Goal: Information Seeking & Learning: Learn about a topic

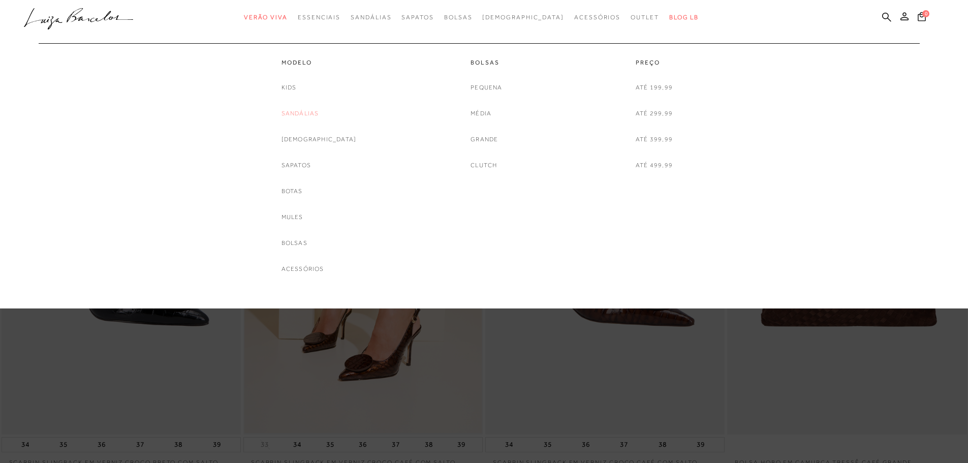
click at [319, 112] on link "Sandálias" at bounding box center [301, 113] width 38 height 11
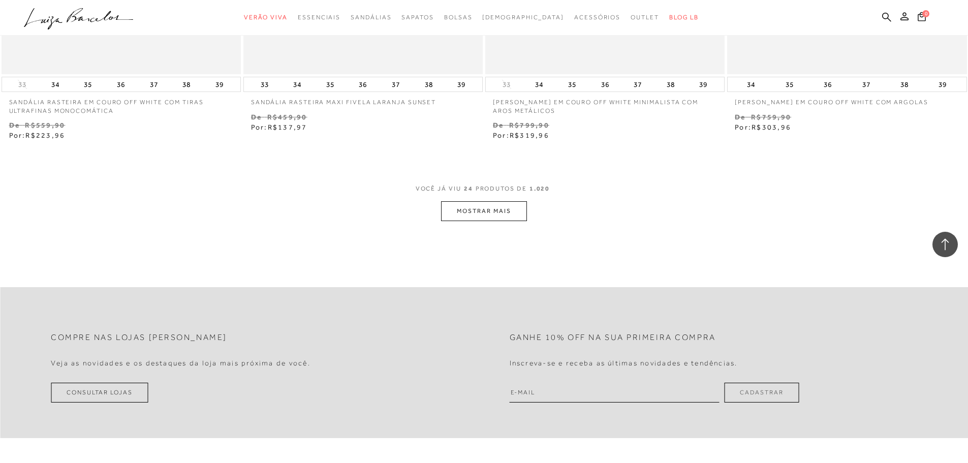
scroll to position [2541, 0]
click at [466, 214] on button "MOSTRAR MAIS" at bounding box center [483, 211] width 85 height 20
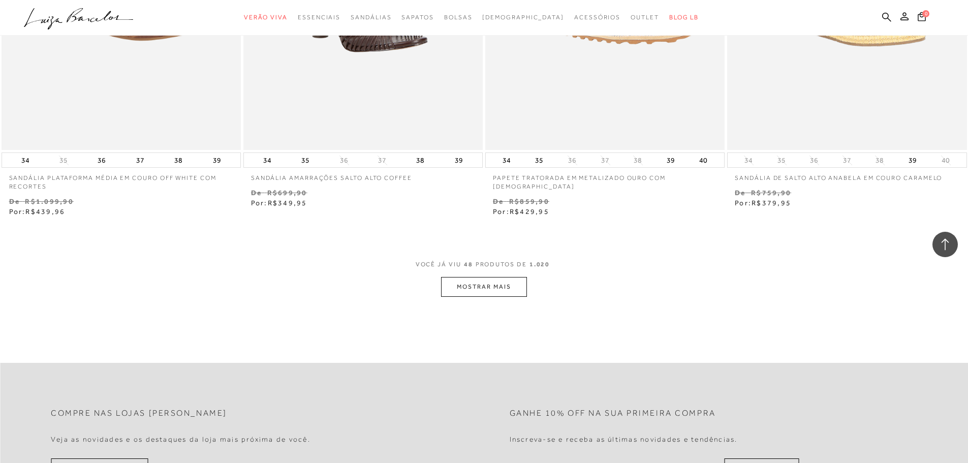
scroll to position [5082, 0]
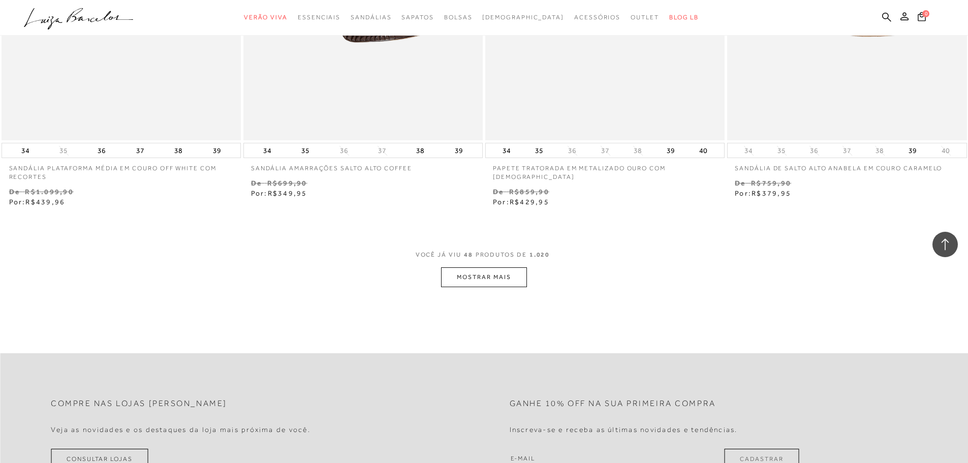
click at [466, 276] on button "MOSTRAR MAIS" at bounding box center [483, 277] width 85 height 20
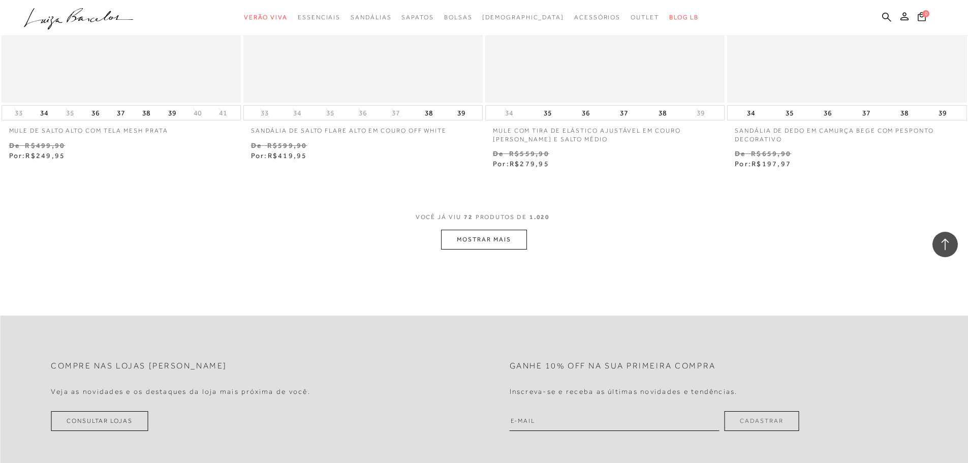
scroll to position [7775, 0]
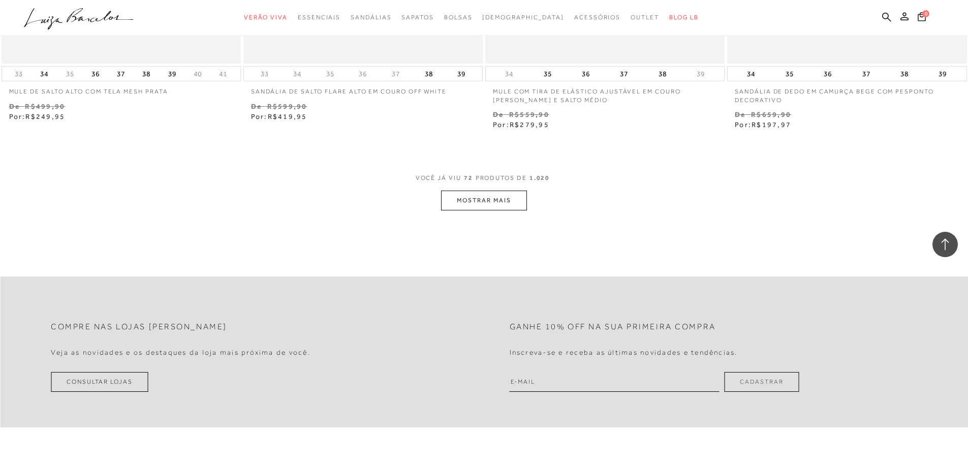
click at [468, 206] on button "MOSTRAR MAIS" at bounding box center [483, 201] width 85 height 20
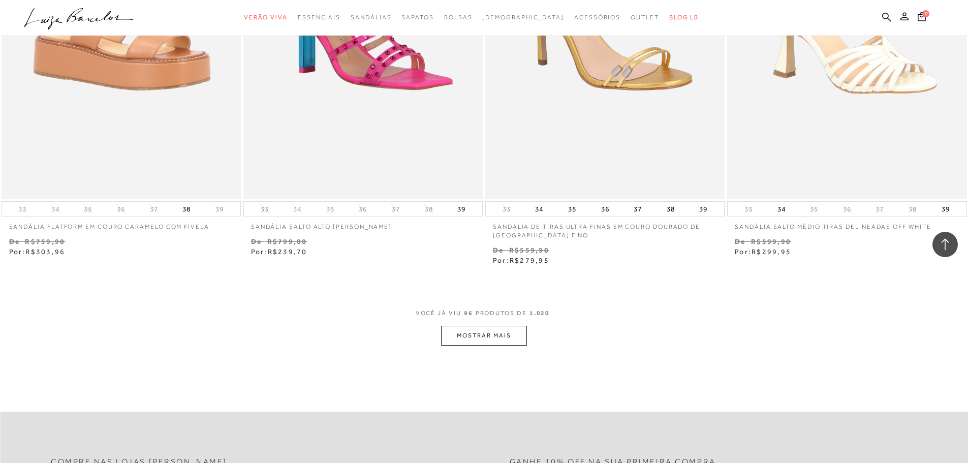
scroll to position [10316, 0]
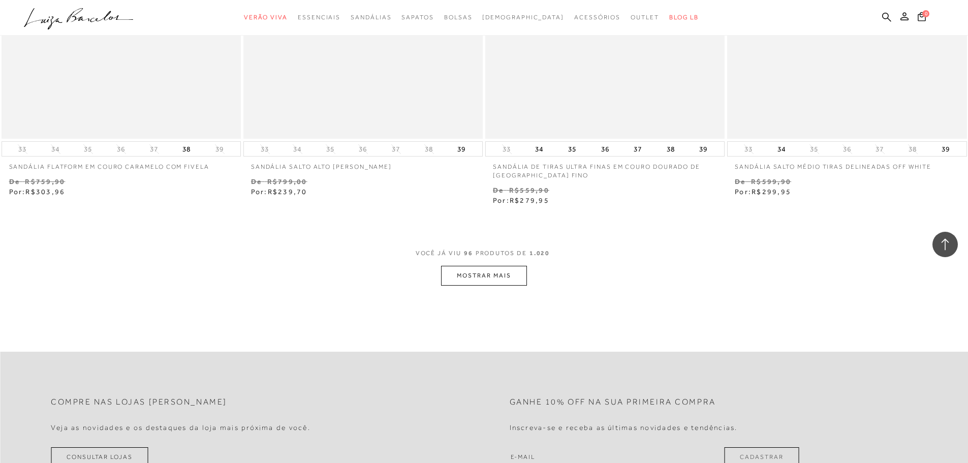
click at [469, 281] on button "MOSTRAR MAIS" at bounding box center [483, 276] width 85 height 20
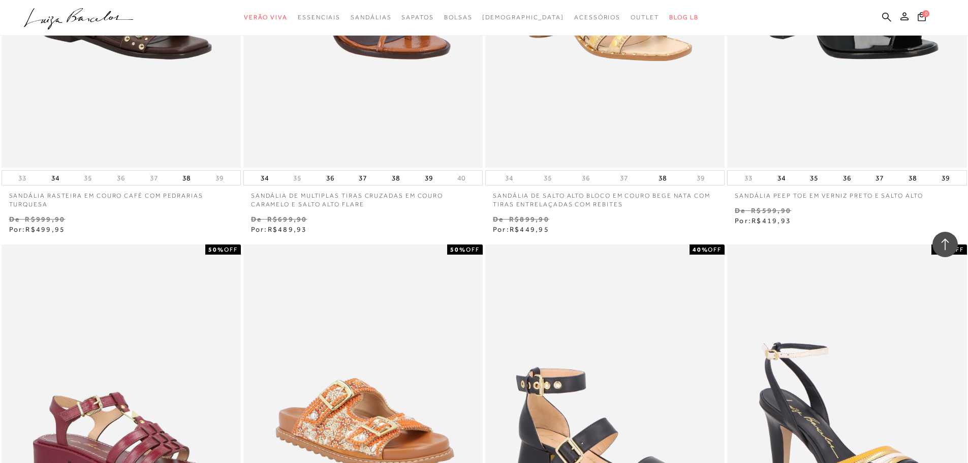
scroll to position [10367, 0]
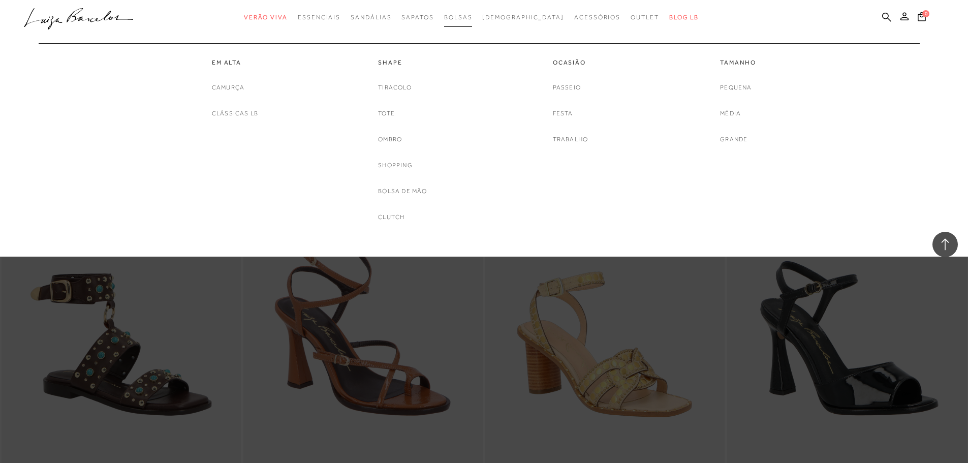
click at [473, 18] on span "Bolsas" at bounding box center [458, 17] width 28 height 7
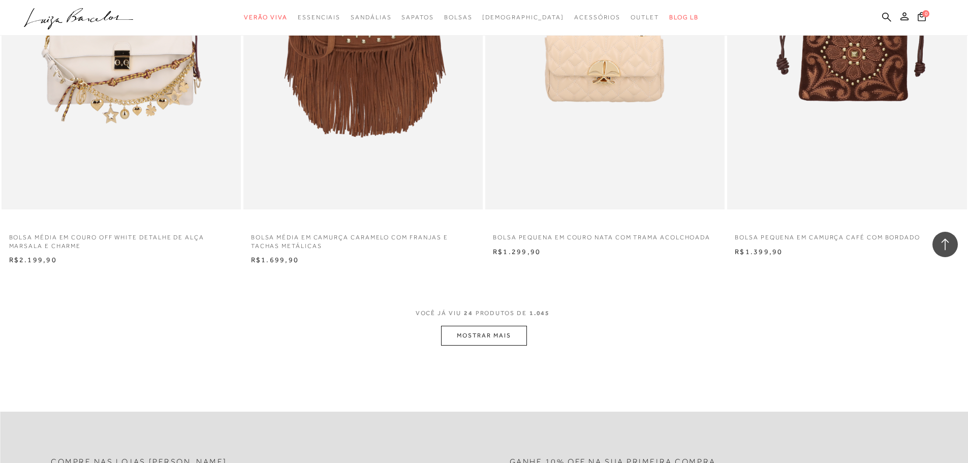
scroll to position [2389, 0]
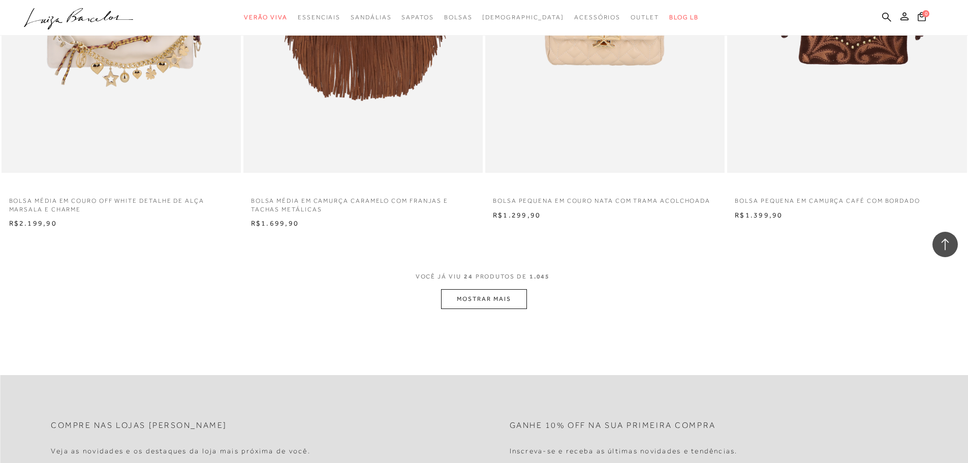
click at [478, 302] on button "MOSTRAR MAIS" at bounding box center [483, 299] width 85 height 20
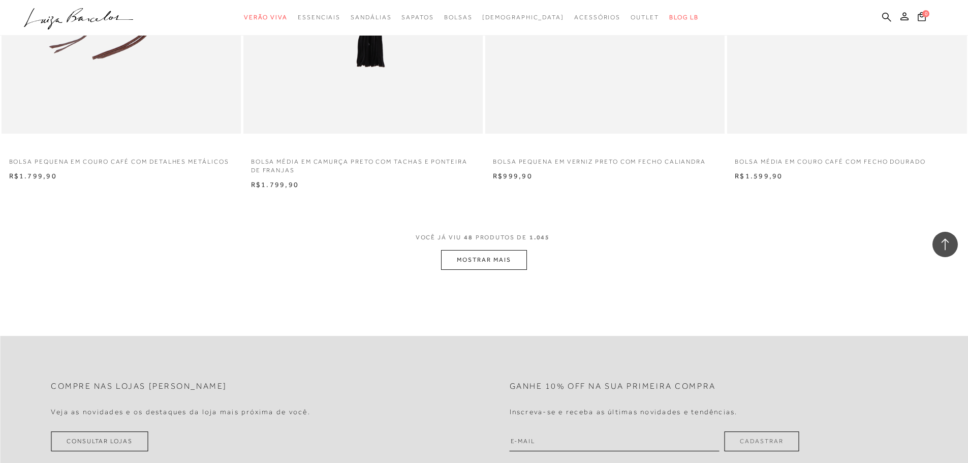
scroll to position [4980, 0]
click at [478, 258] on button "MOSTRAR MAIS" at bounding box center [483, 260] width 85 height 20
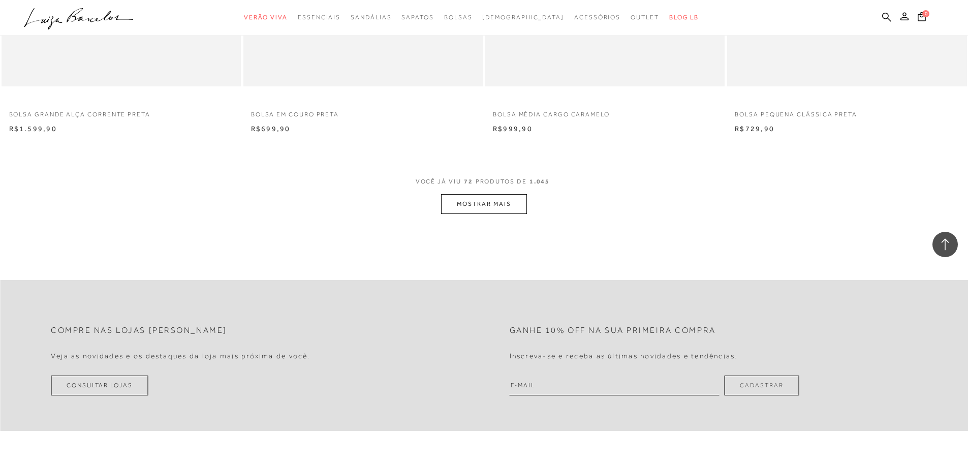
scroll to position [7572, 0]
click at [475, 202] on button "MOSTRAR MAIS" at bounding box center [483, 203] width 85 height 20
click at [472, 212] on button "MOSTRAR MAIS" at bounding box center [483, 207] width 85 height 20
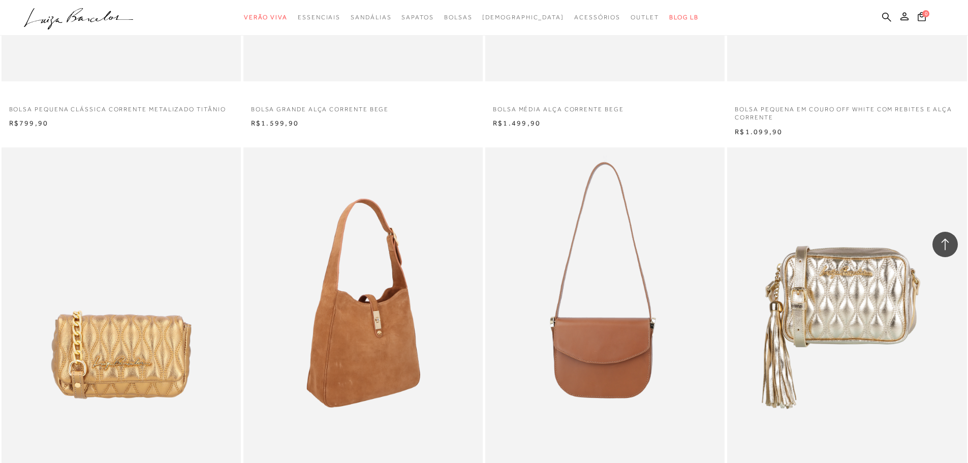
scroll to position [10266, 0]
